Goal: Information Seeking & Learning: Stay updated

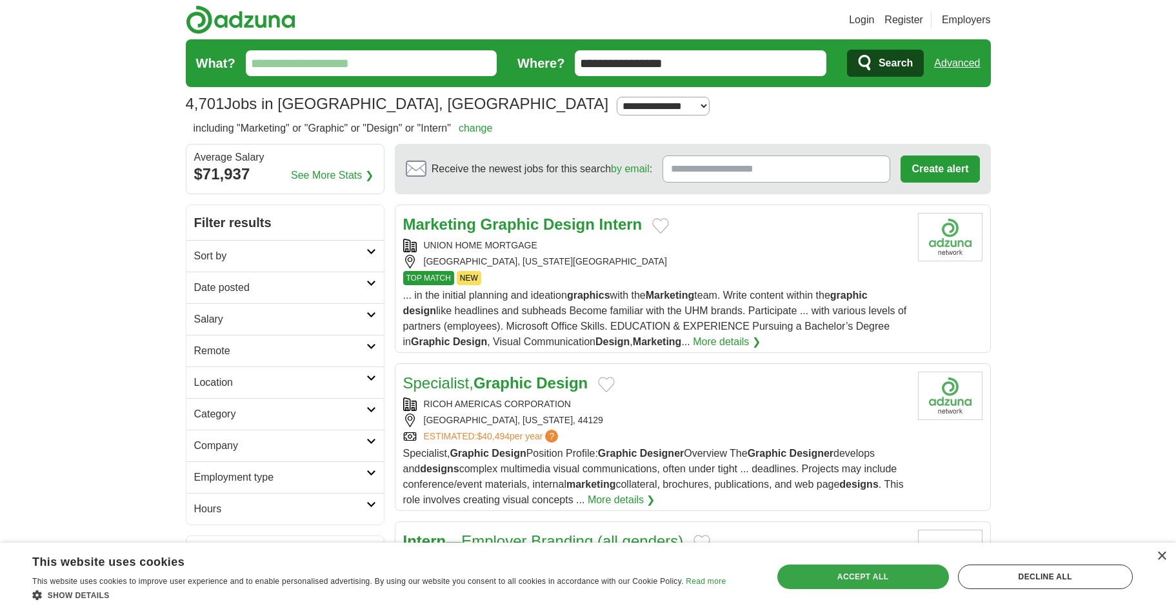
click at [859, 570] on div "Accept all" at bounding box center [863, 576] width 172 height 25
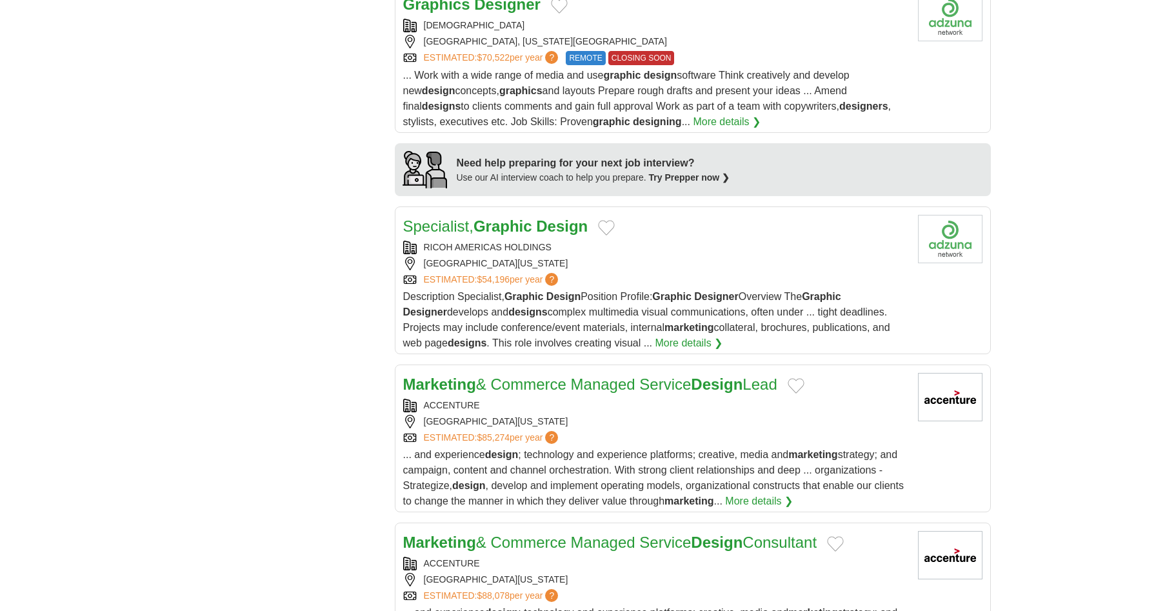
scroll to position [1074, 0]
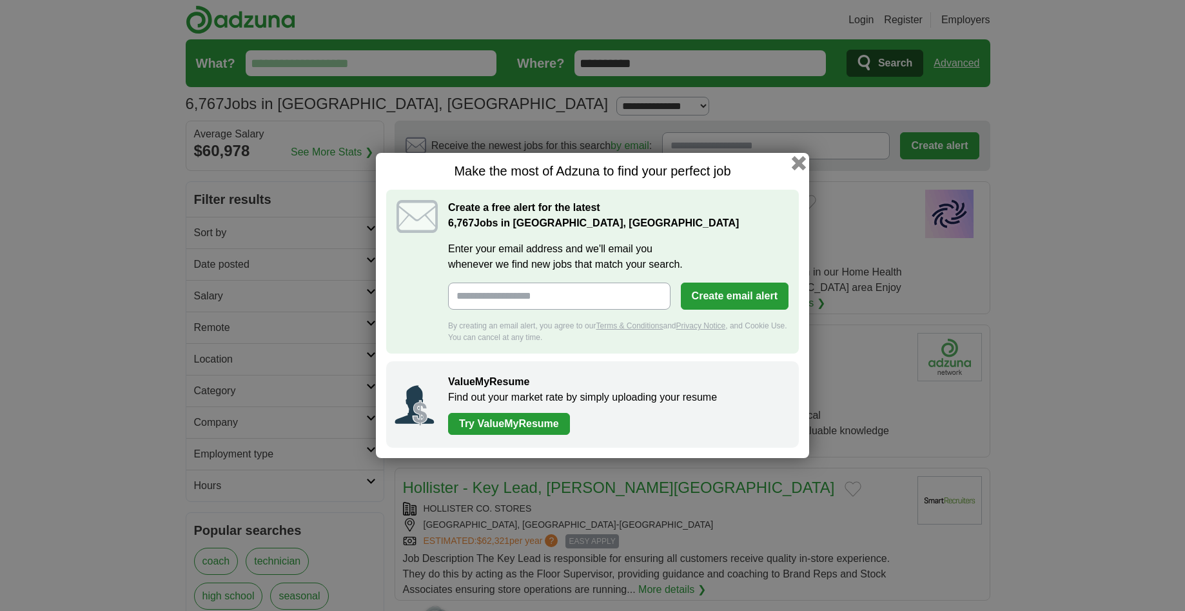
click at [798, 163] on button "button" at bounding box center [799, 163] width 14 height 14
